Goal: Transaction & Acquisition: Purchase product/service

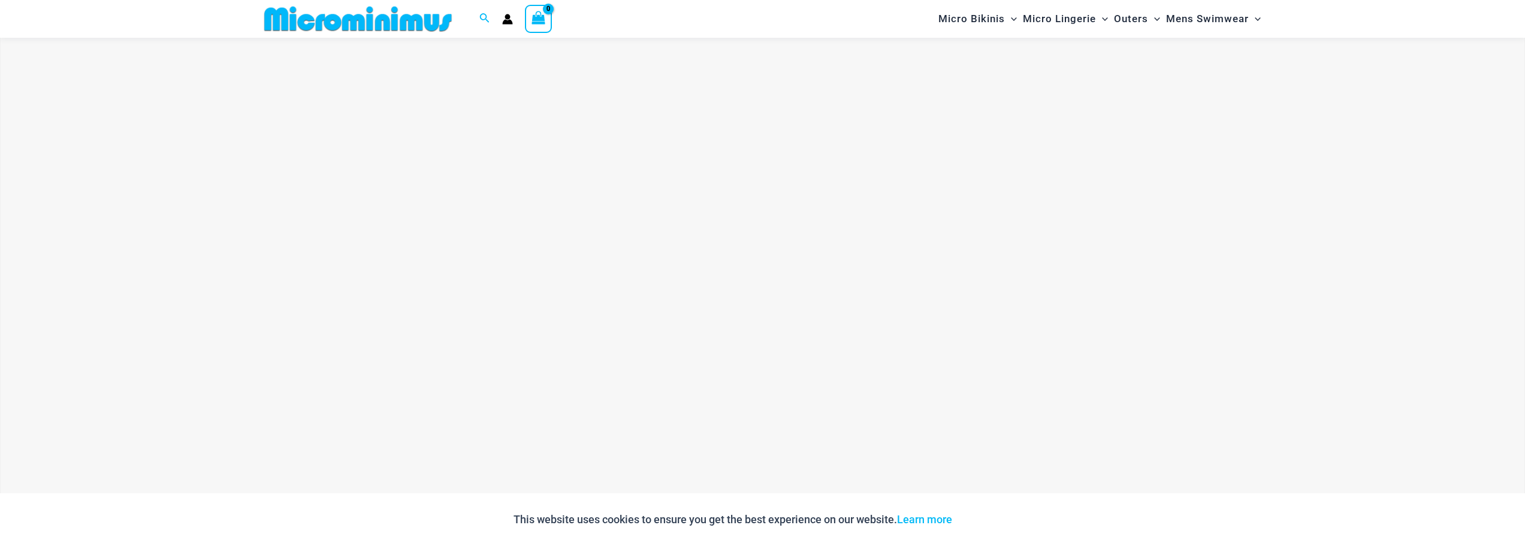
scroll to position [529, 0]
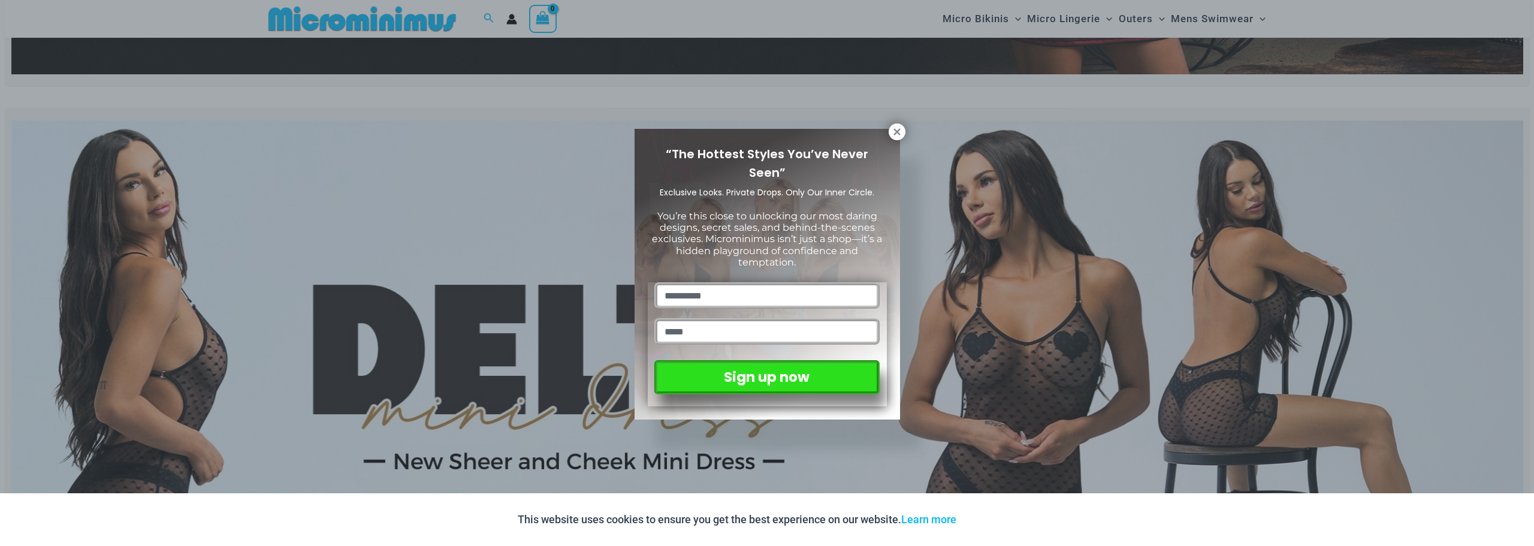
click at [894, 131] on icon at bounding box center [897, 131] width 11 height 11
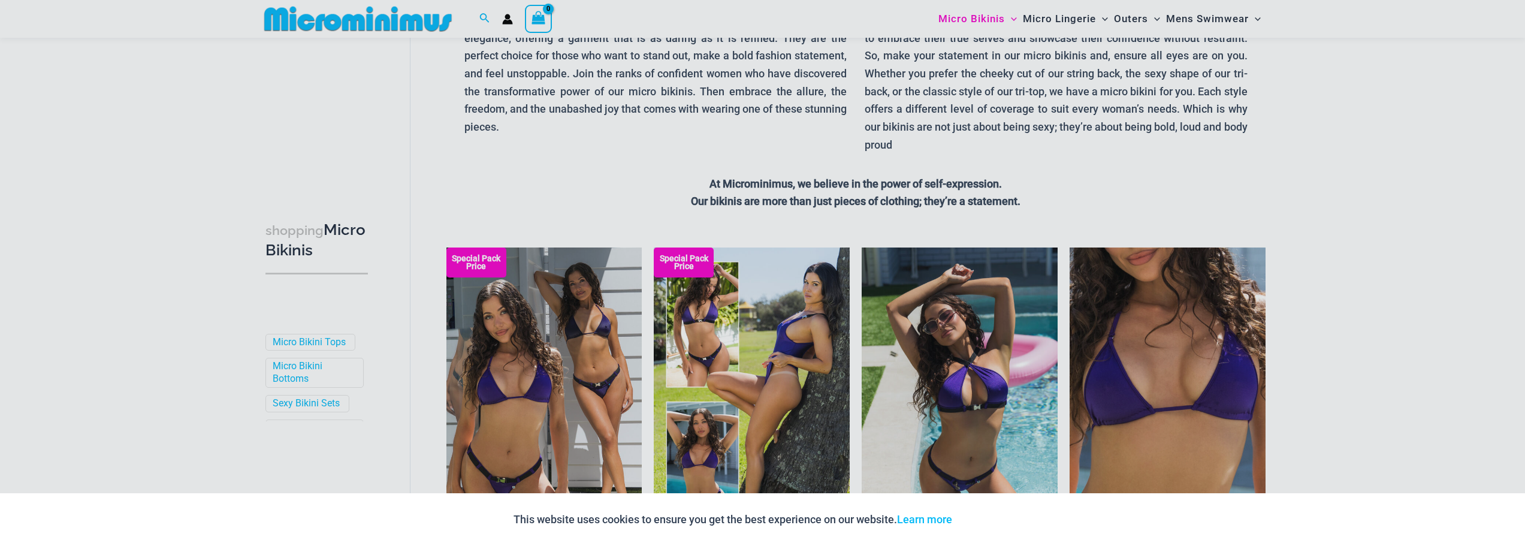
scroll to position [228, 0]
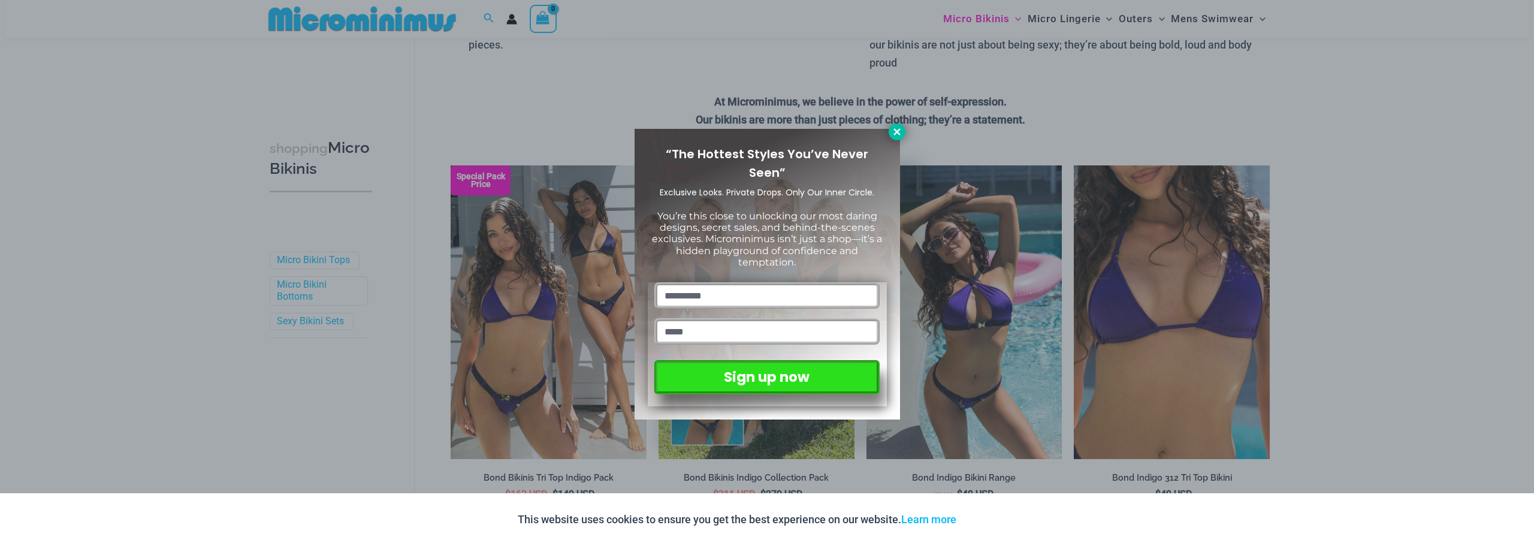
click at [896, 130] on icon at bounding box center [896, 131] width 7 height 7
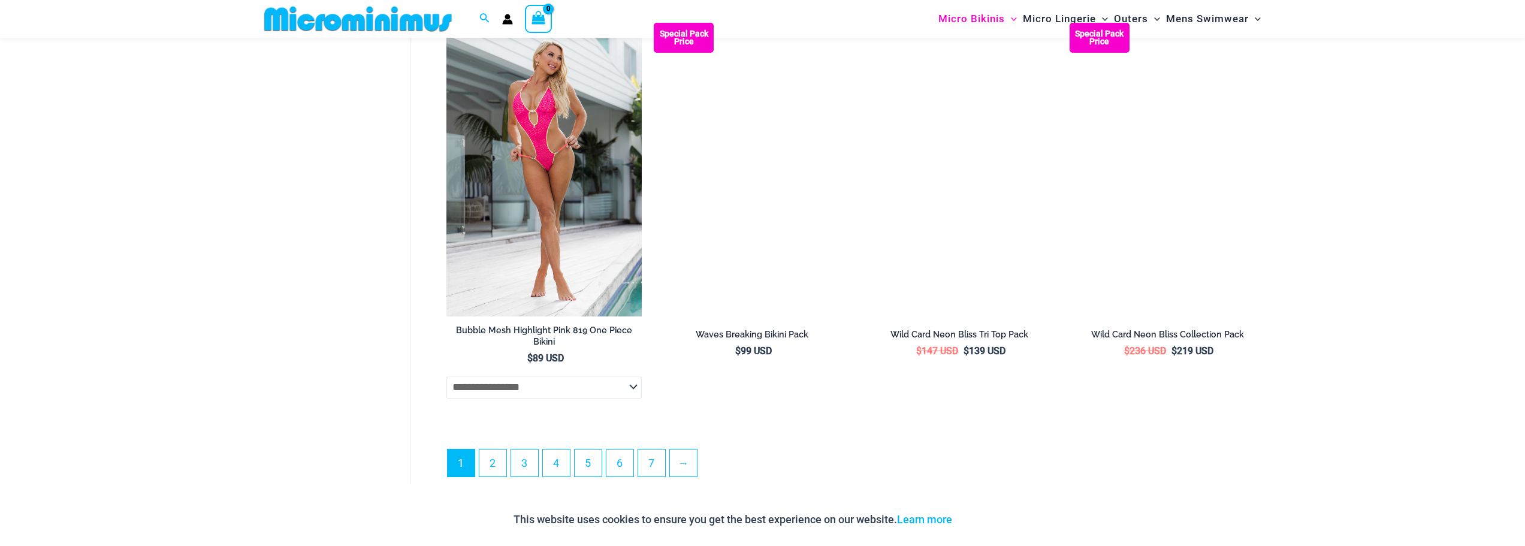
scroll to position [3284, 0]
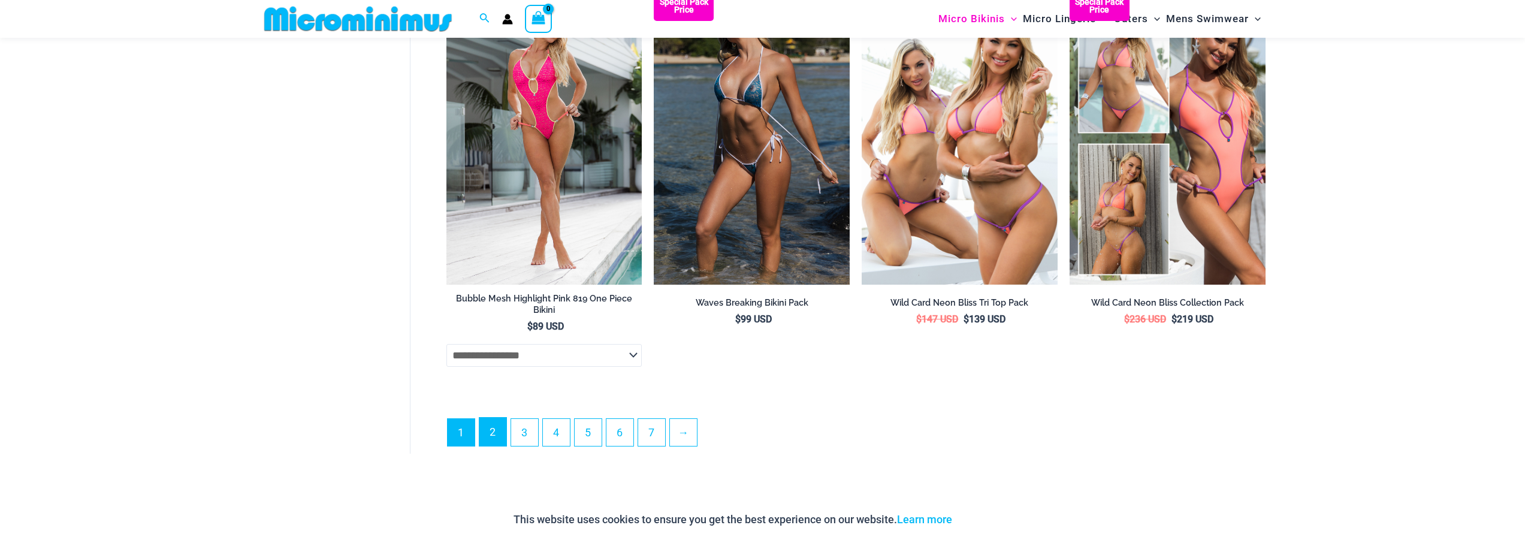
click at [493, 446] on link "2" at bounding box center [492, 432] width 27 height 28
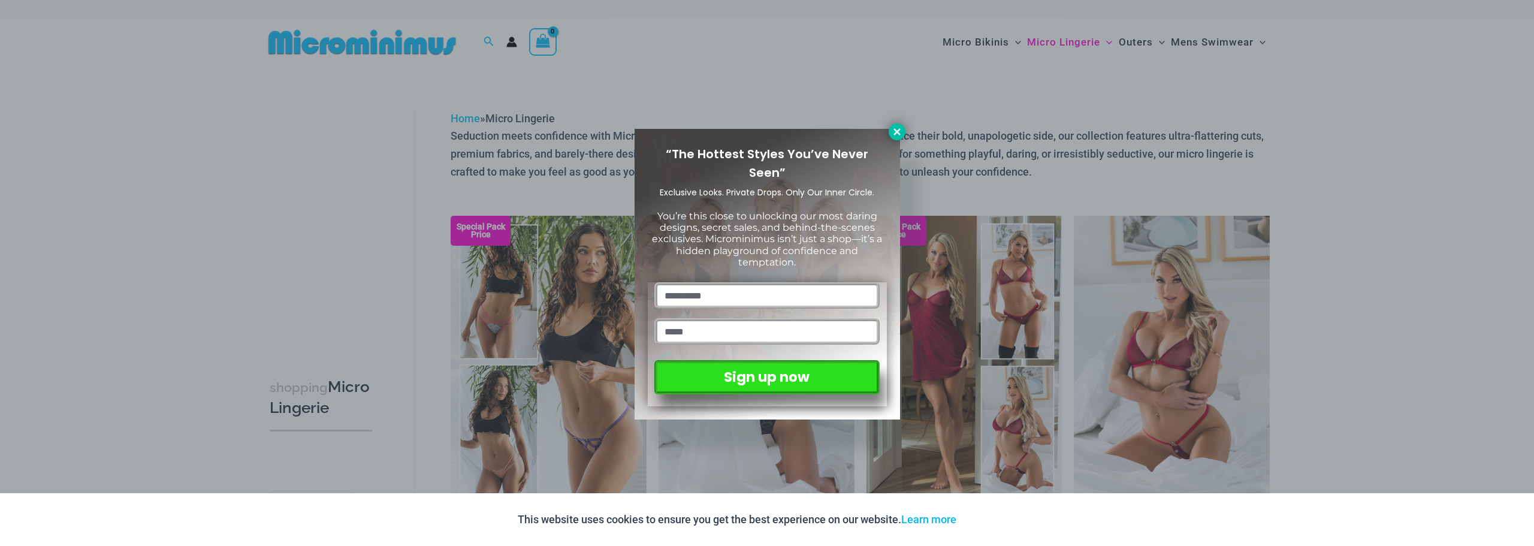
click at [899, 131] on icon at bounding box center [897, 131] width 11 height 11
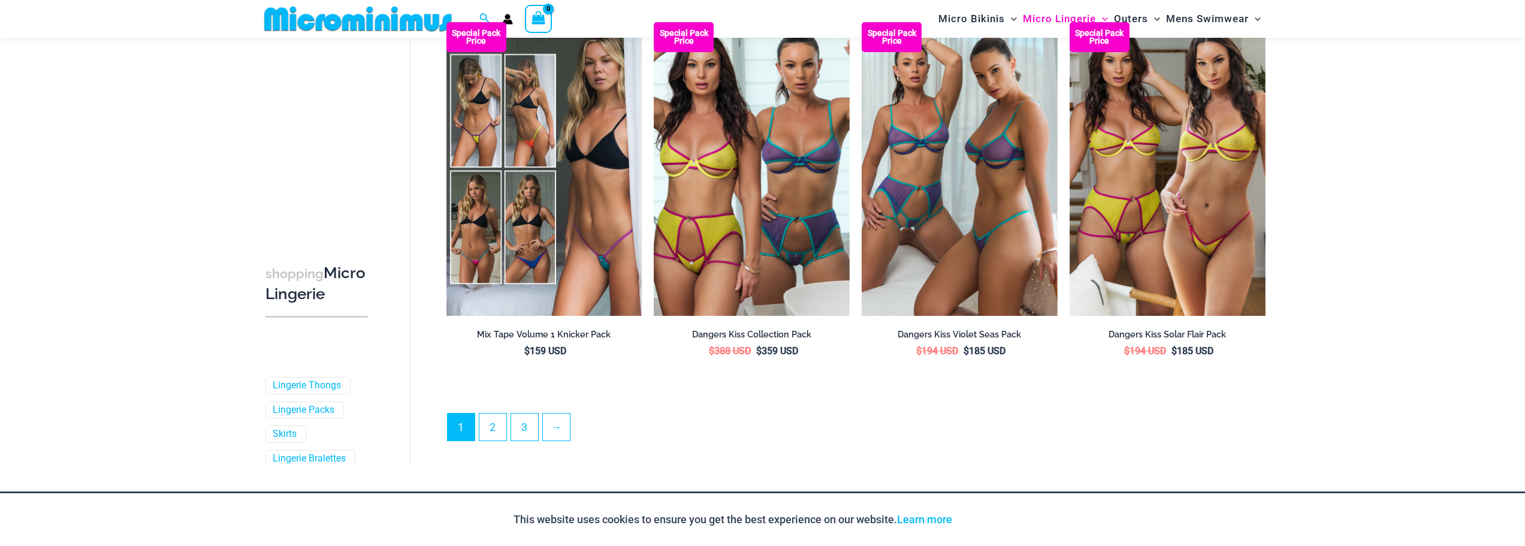
scroll to position [3046, 0]
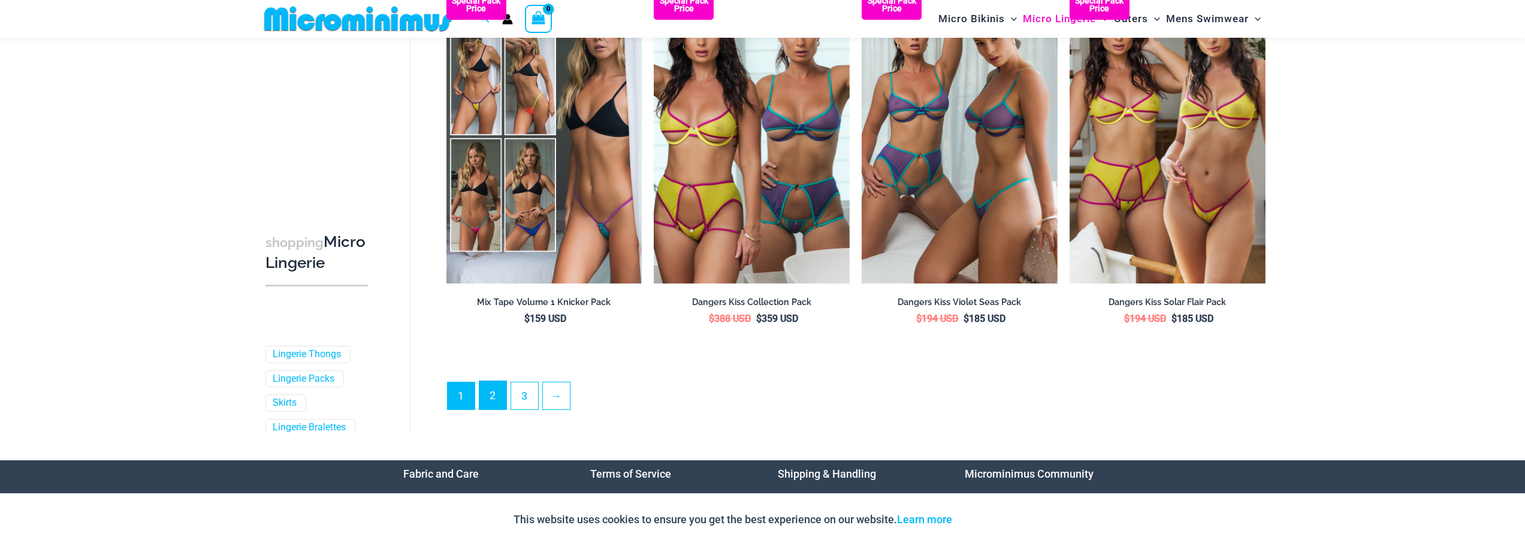
click at [491, 408] on link "2" at bounding box center [492, 395] width 27 height 28
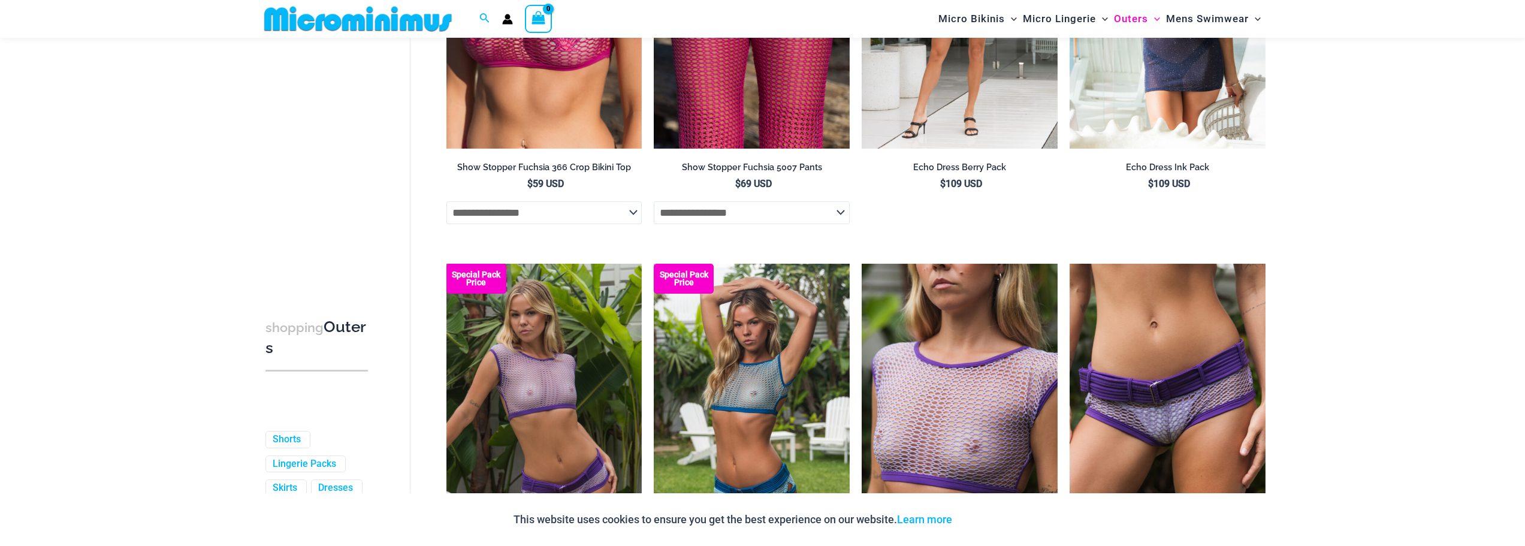
scroll to position [2267, 0]
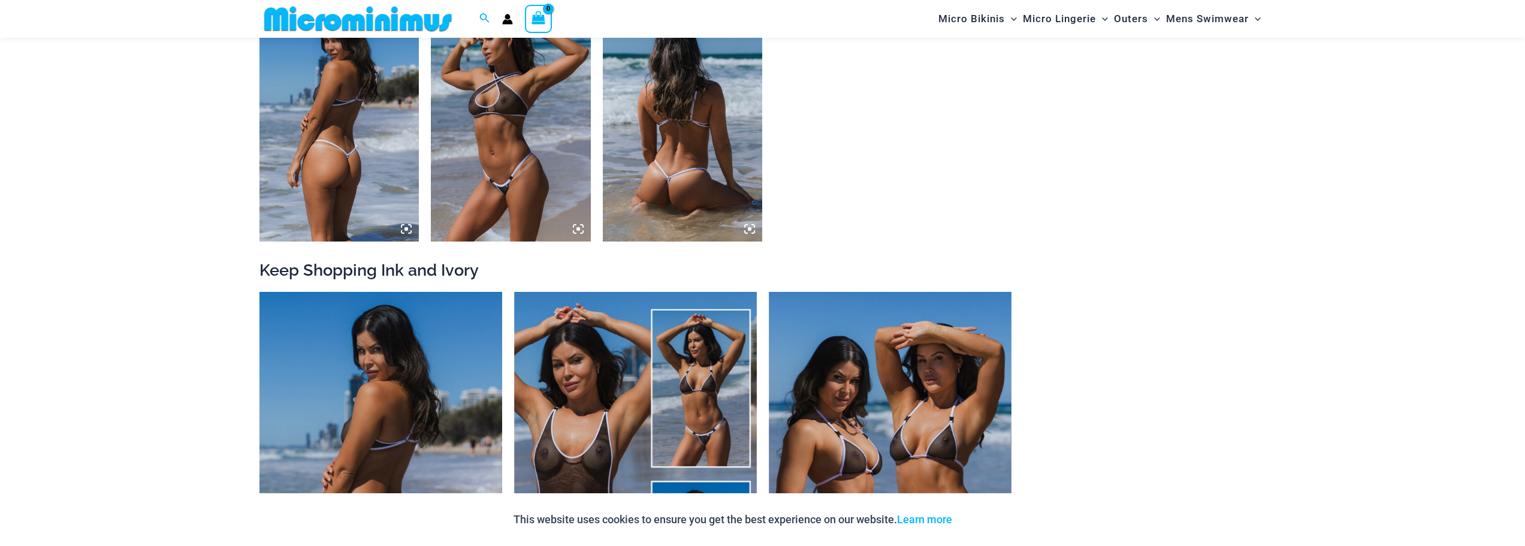
scroll to position [1547, 0]
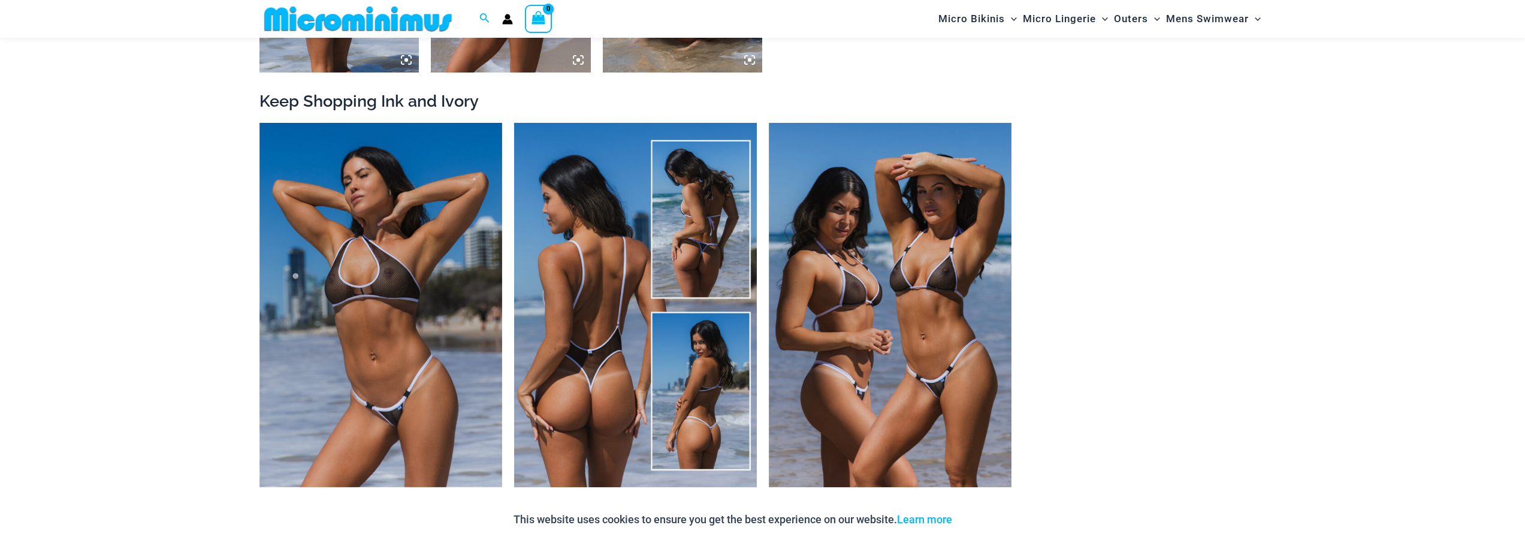
click at [635, 348] on img at bounding box center [635, 305] width 243 height 364
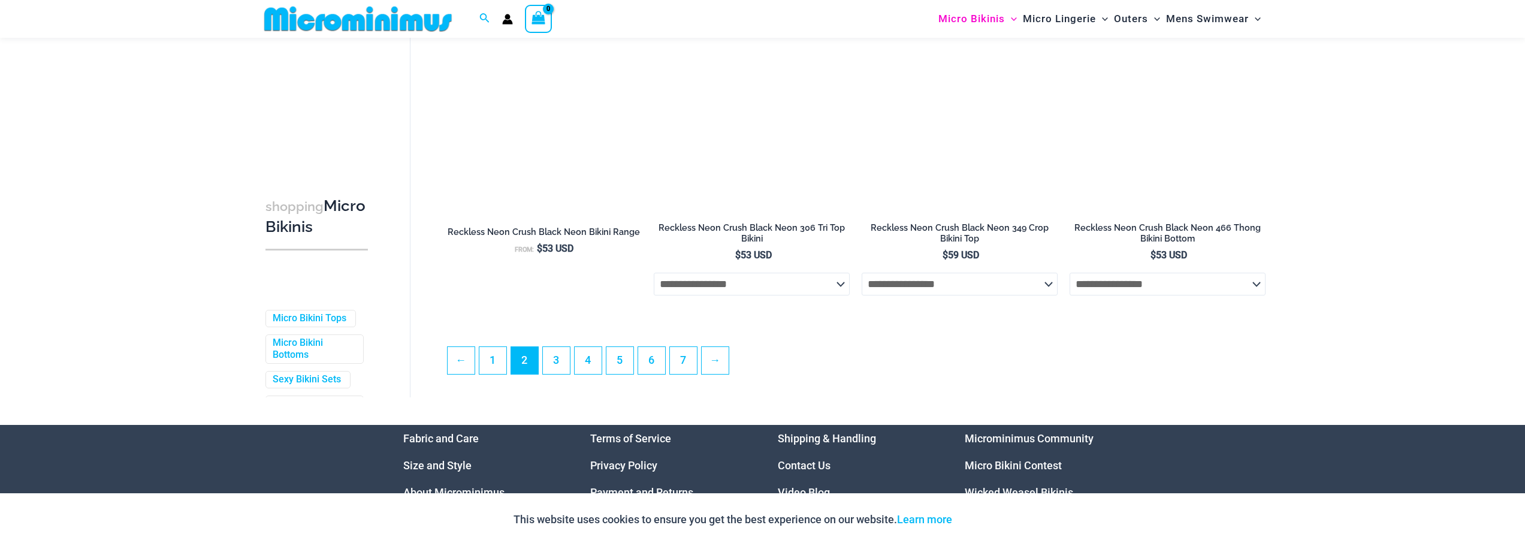
scroll to position [3105, 0]
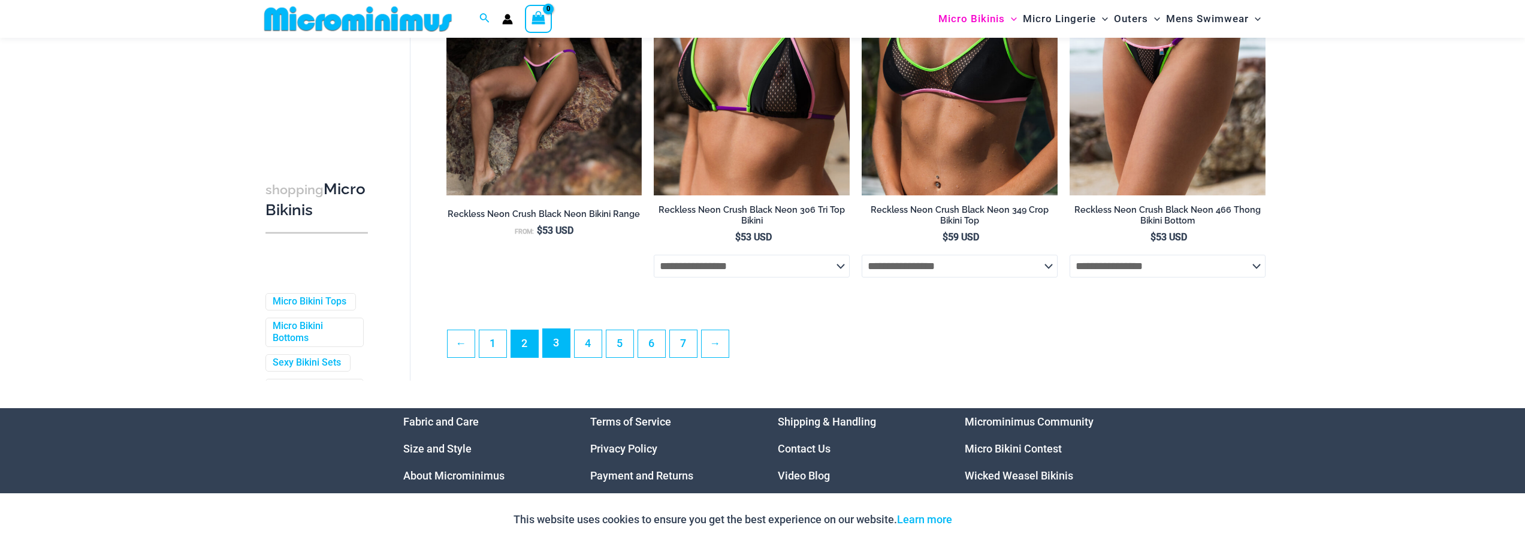
click at [552, 357] on link "3" at bounding box center [556, 343] width 27 height 28
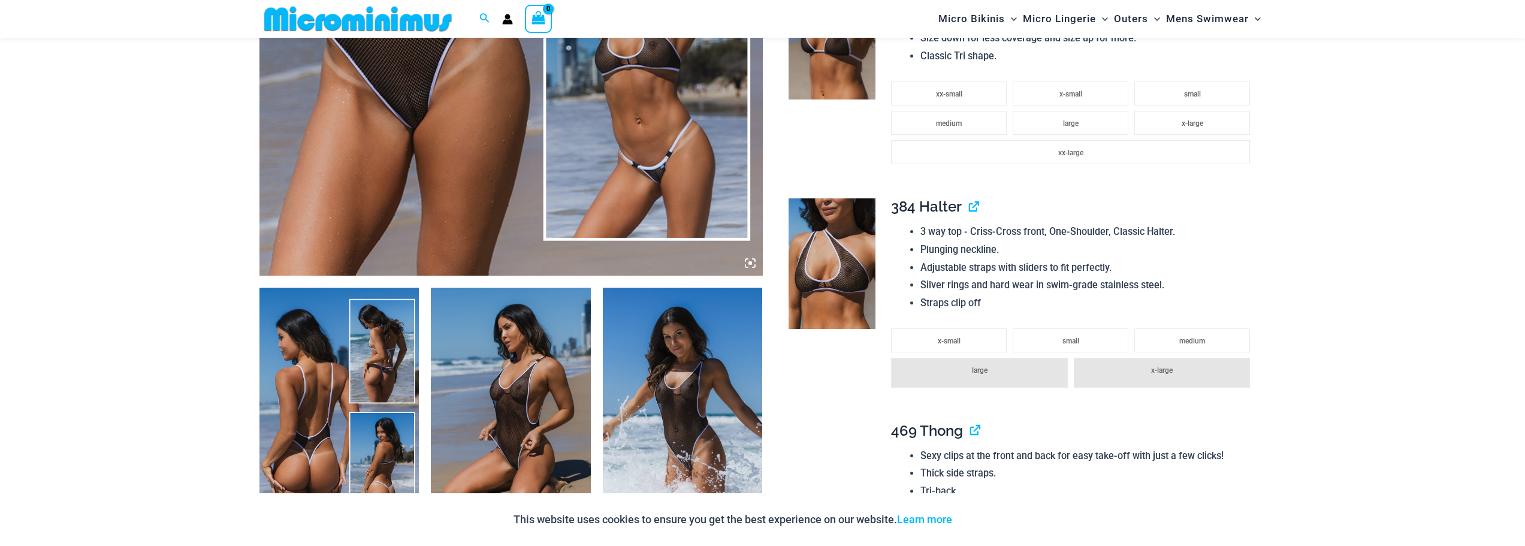
scroll to position [469, 0]
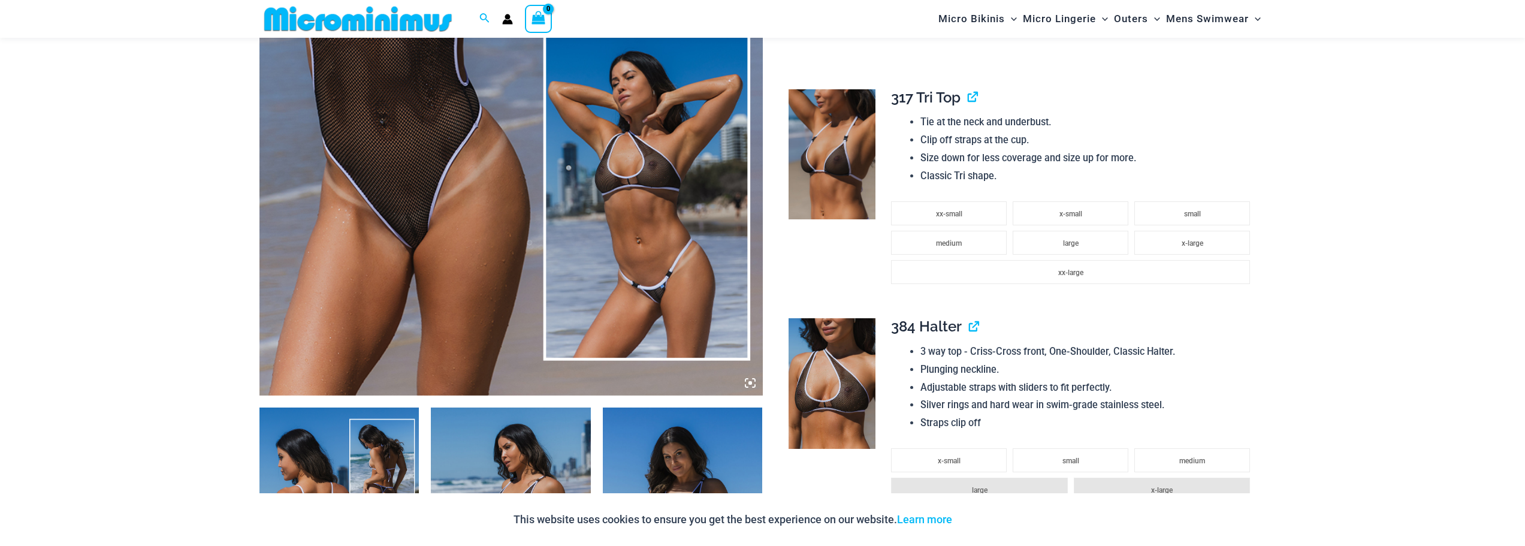
click at [415, 234] on img at bounding box center [510, 17] width 503 height 755
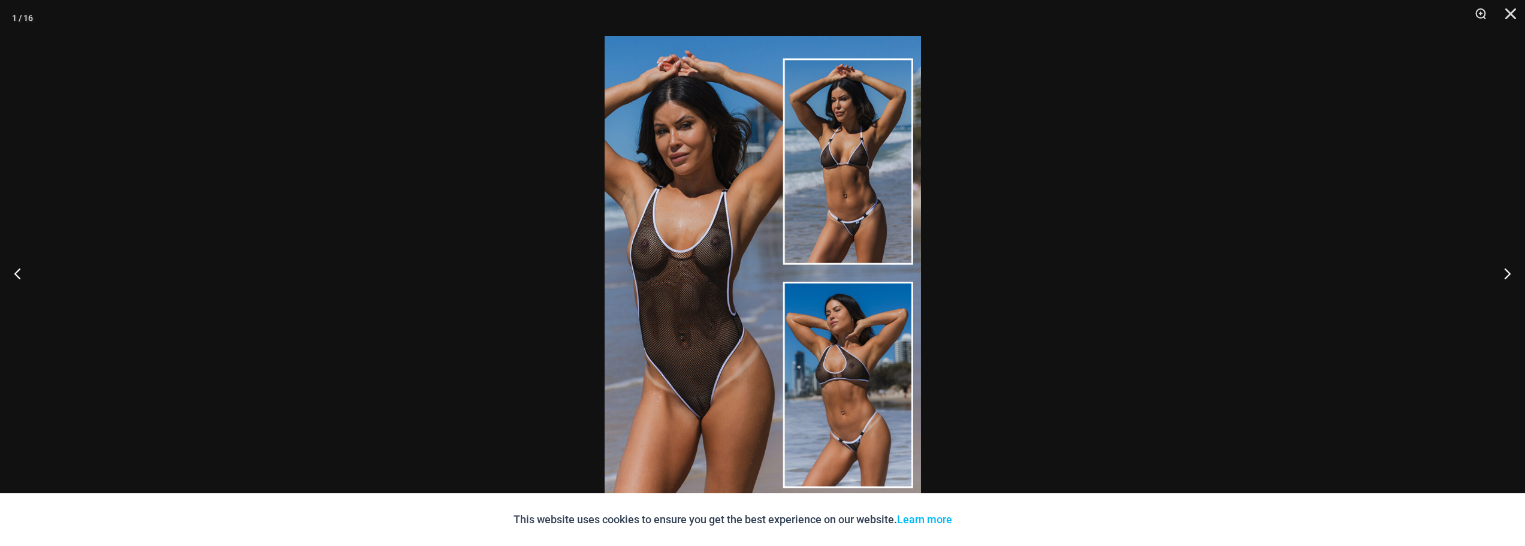
click at [692, 316] on img at bounding box center [763, 273] width 316 height 474
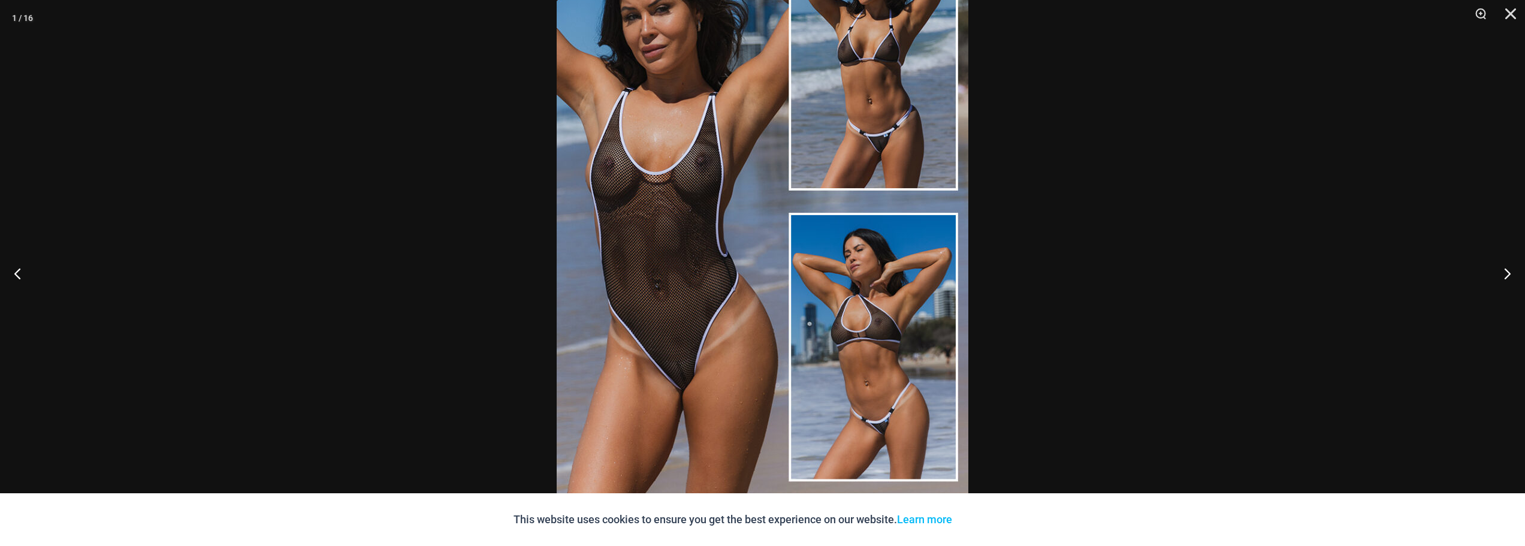
click at [681, 371] on img at bounding box center [763, 201] width 412 height 617
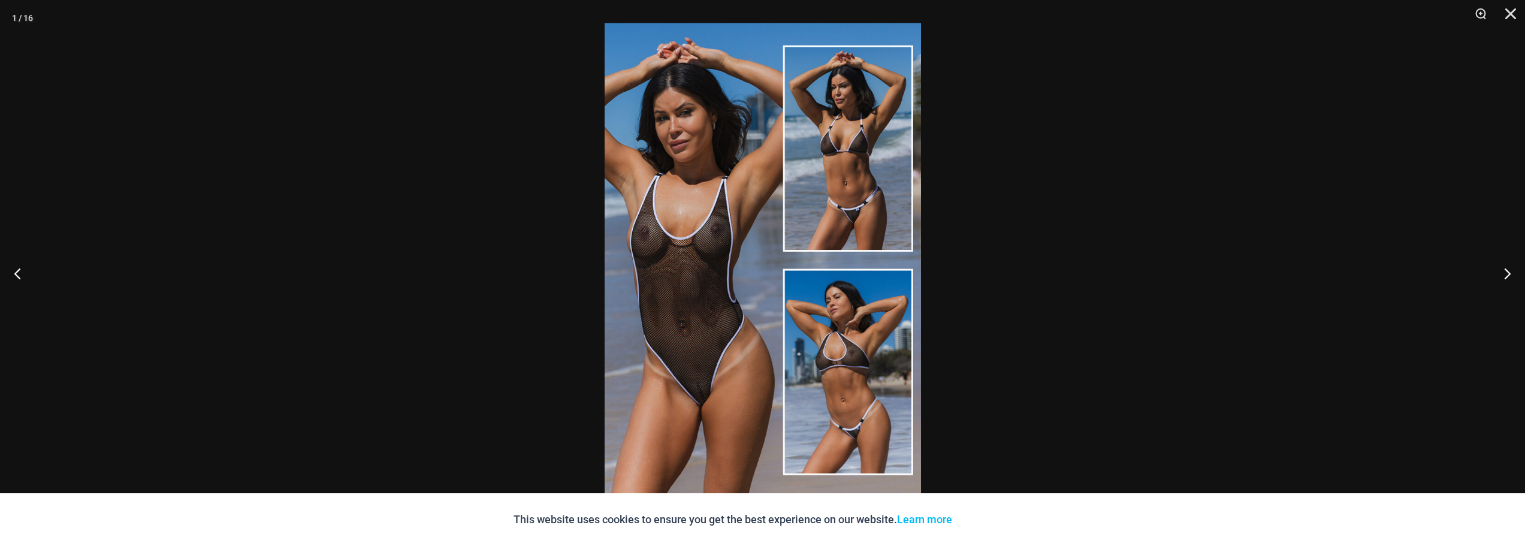
click at [685, 342] on img at bounding box center [763, 260] width 316 height 474
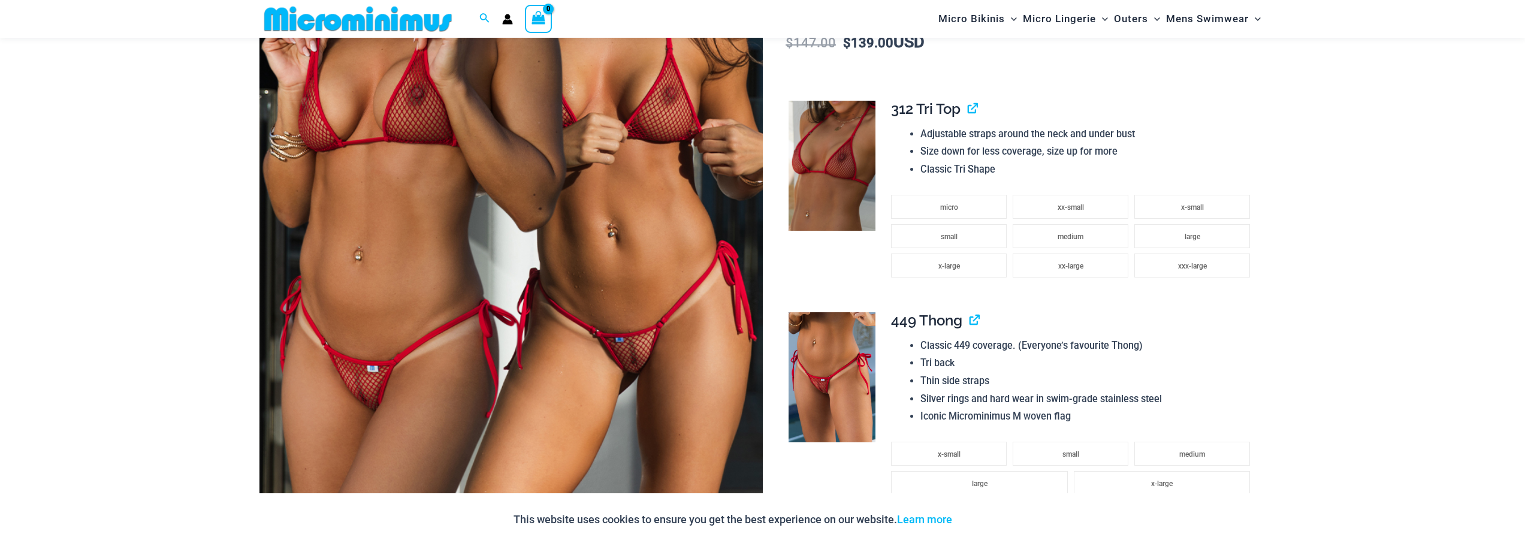
scroll to position [350, 0]
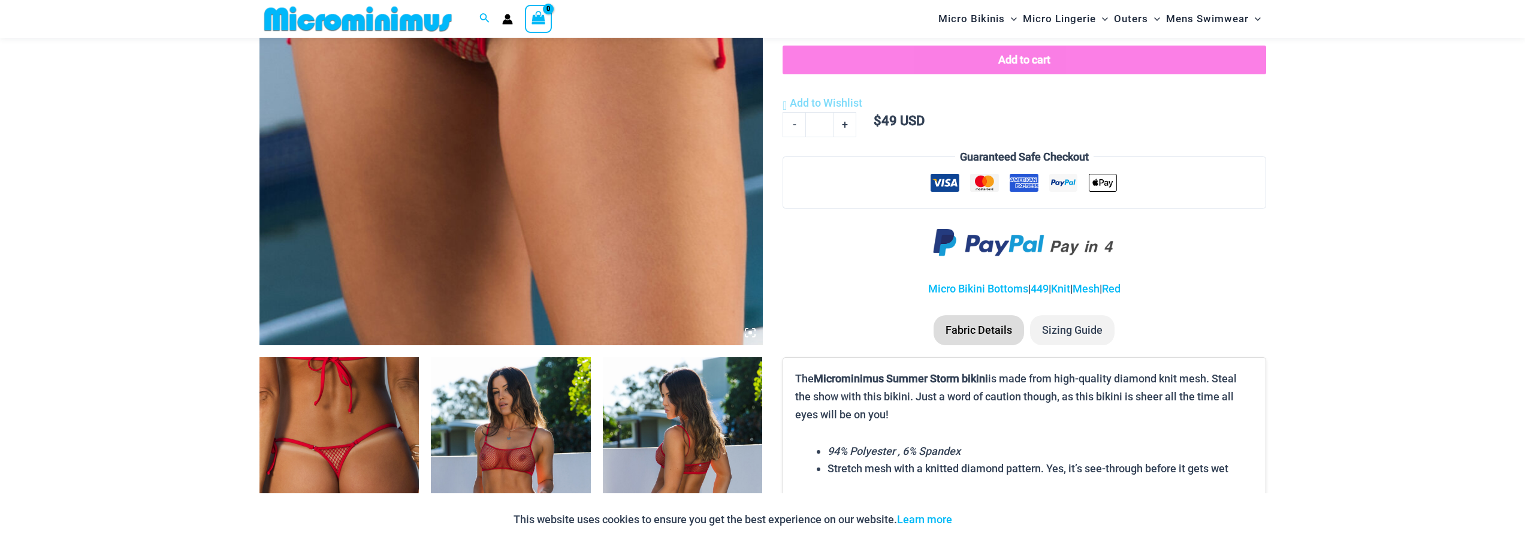
scroll to position [348, 0]
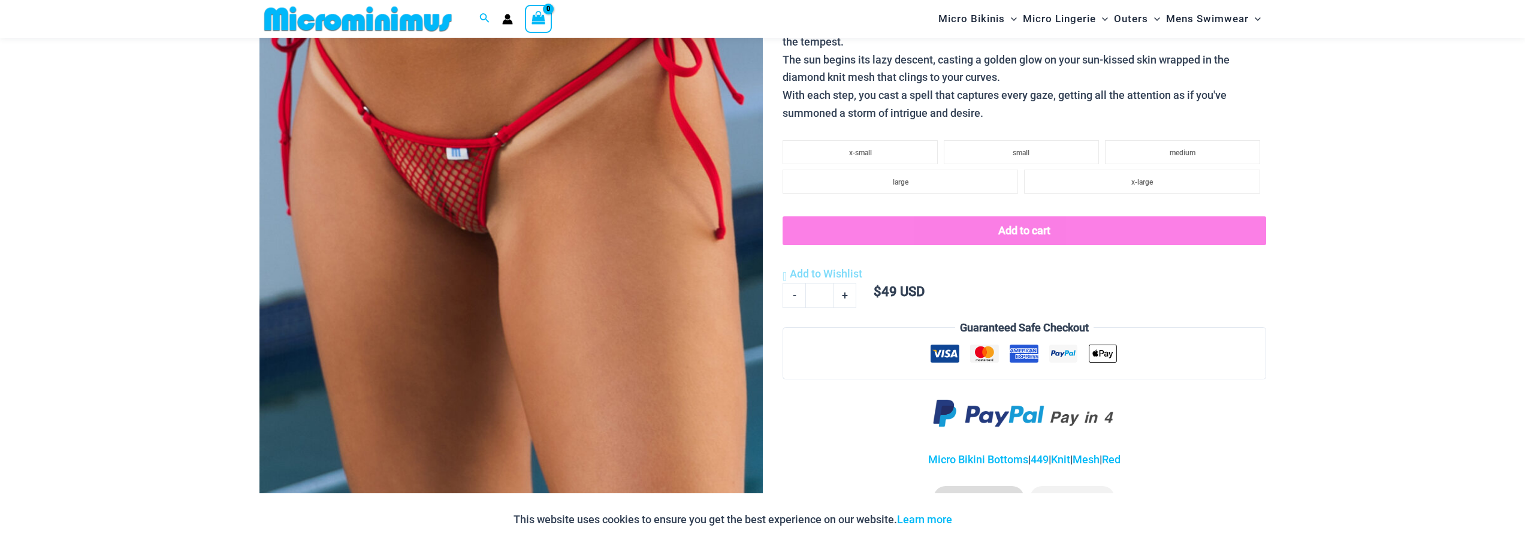
click at [487, 228] on img at bounding box center [510, 138] width 503 height 755
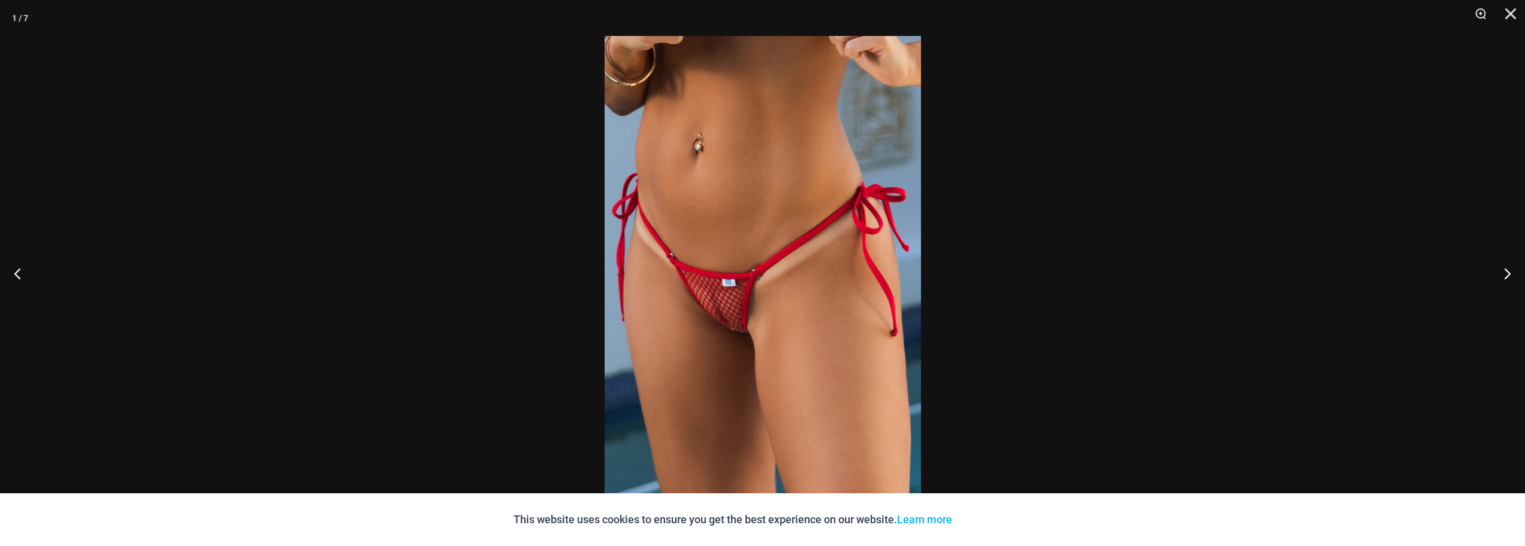
click at [763, 325] on img at bounding box center [763, 273] width 316 height 474
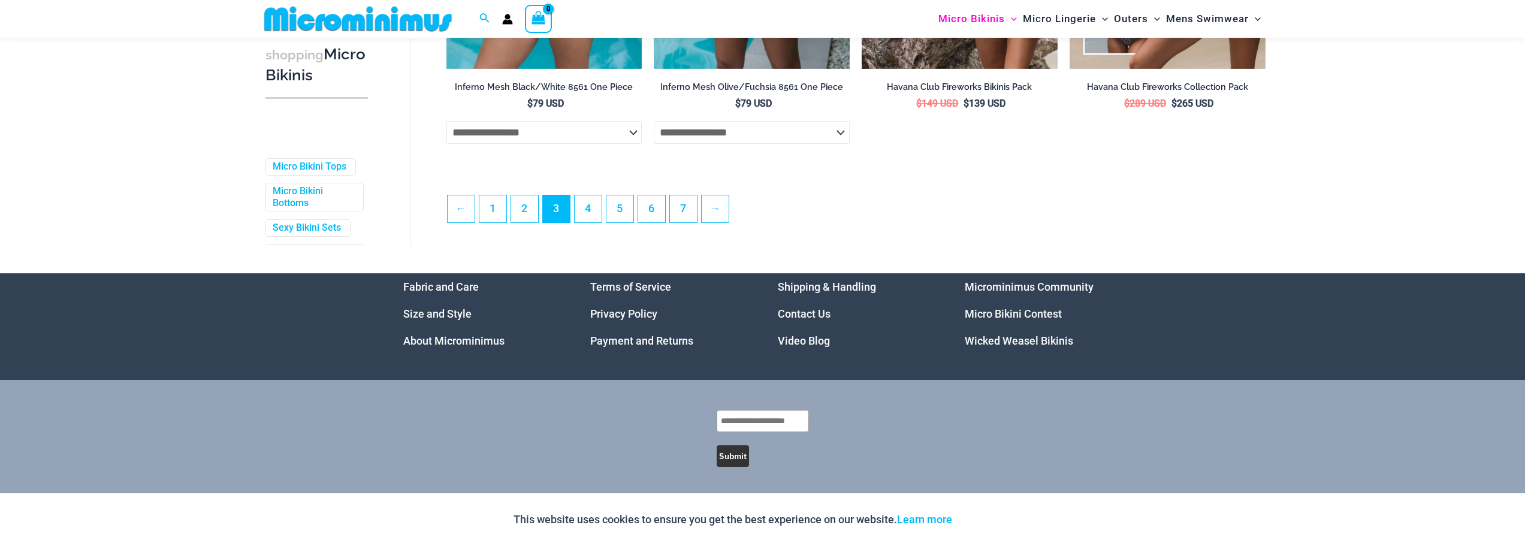
scroll to position [3256, 0]
click at [587, 216] on link "4" at bounding box center [588, 208] width 27 height 28
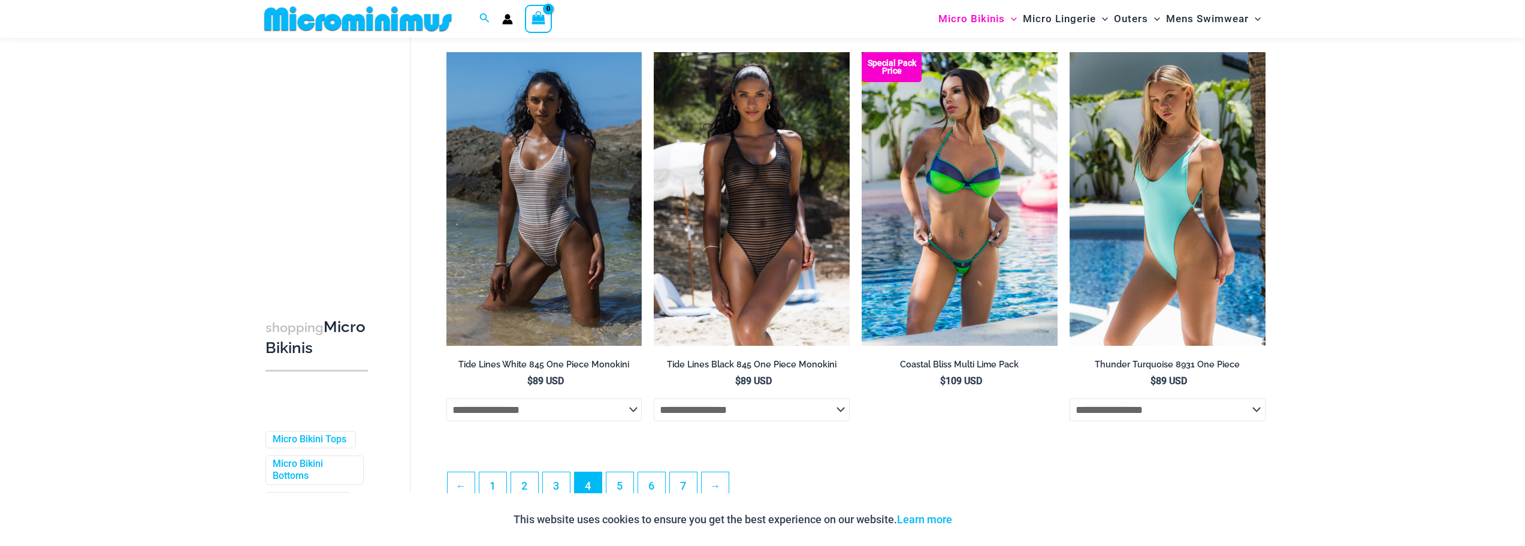
scroll to position [3233, 0]
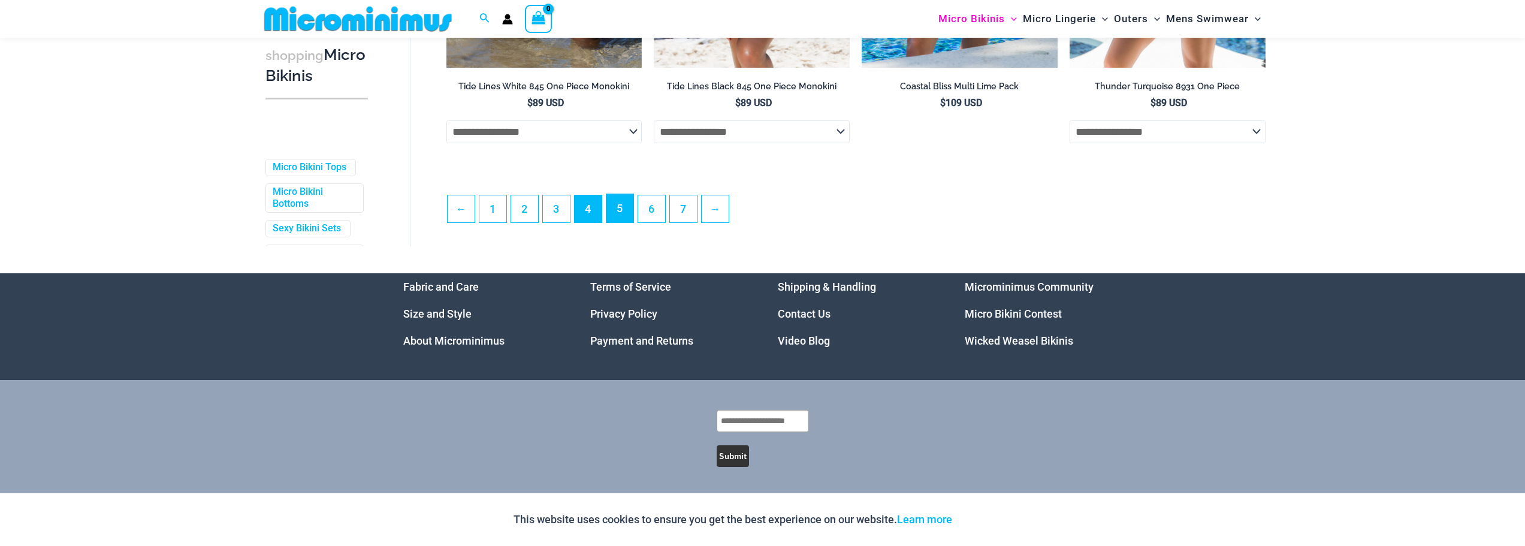
click at [616, 221] on link "5" at bounding box center [619, 208] width 27 height 28
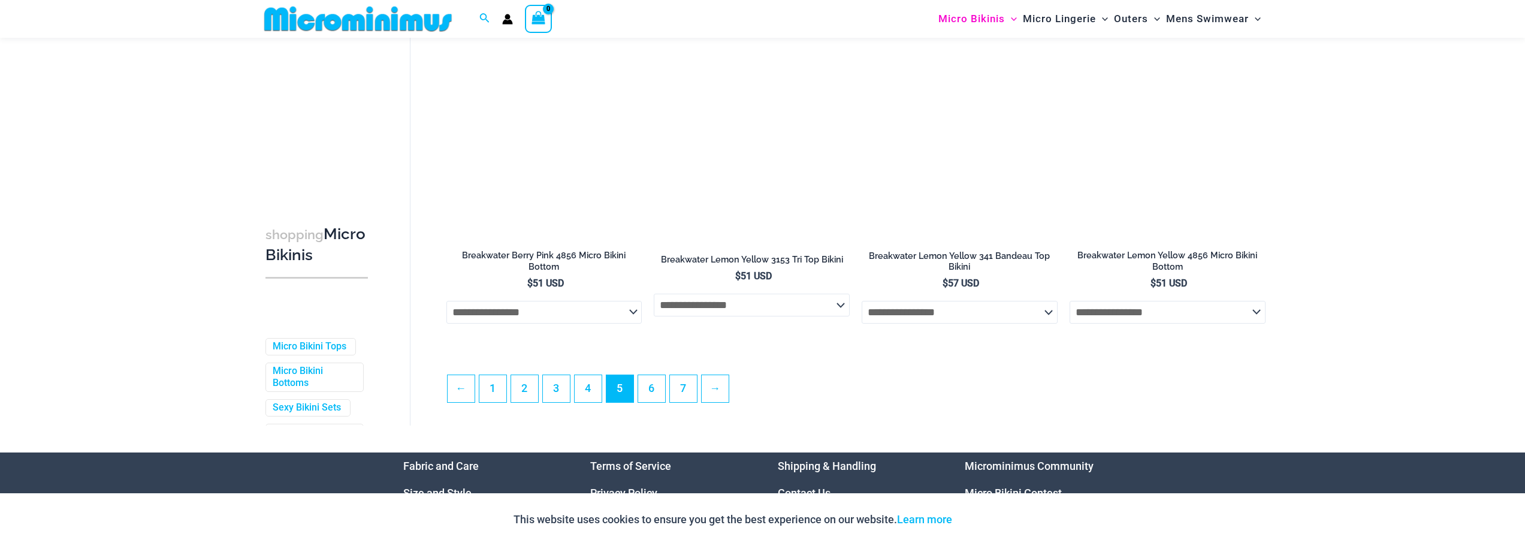
scroll to position [3045, 0]
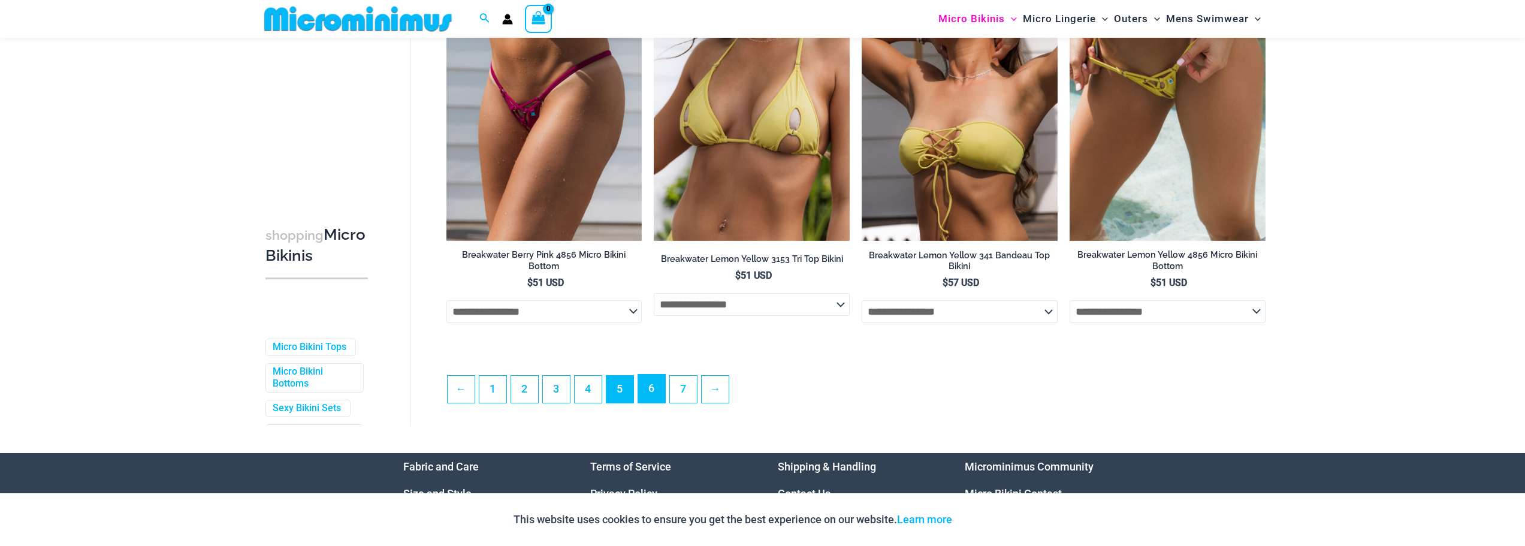
click at [654, 385] on link "6" at bounding box center [651, 389] width 27 height 28
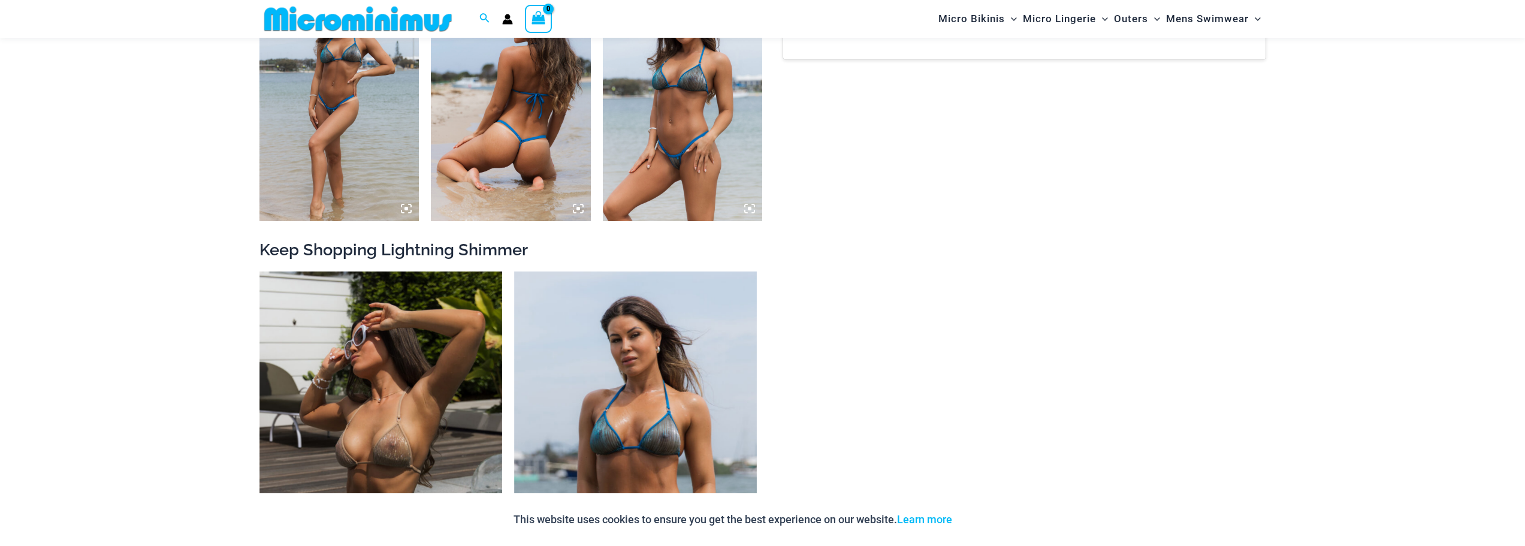
scroll to position [1429, 0]
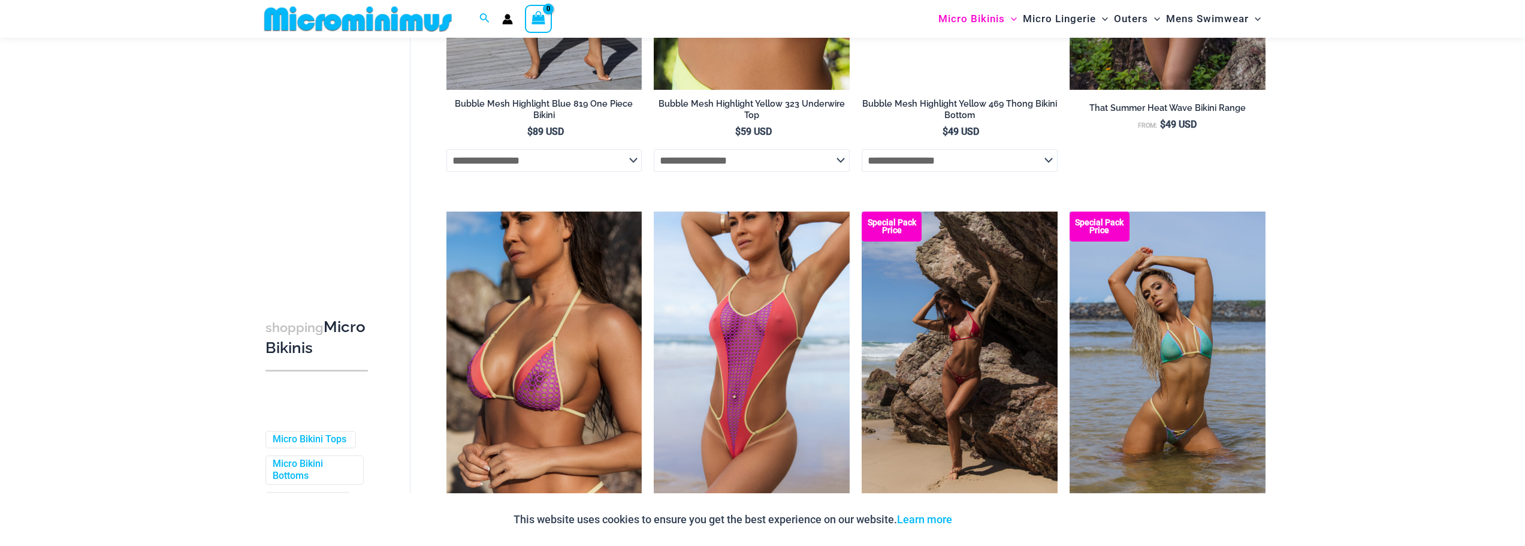
scroll to position [3176, 0]
